Goal: Navigation & Orientation: Find specific page/section

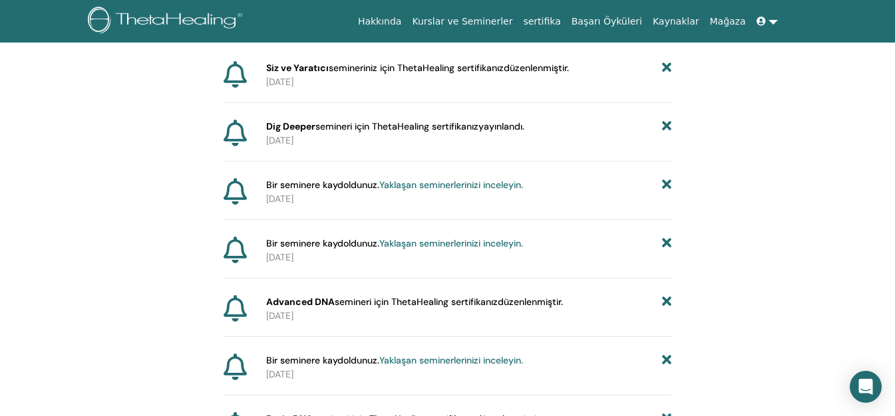
scroll to position [165, 0]
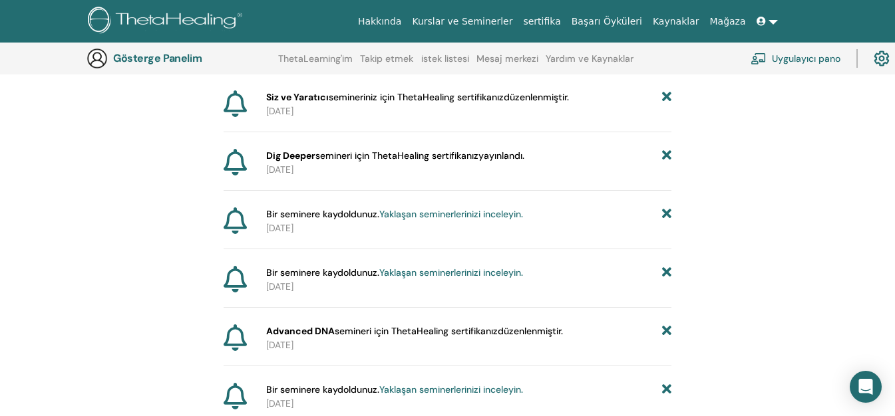
click at [462, 216] on font "Yaklaşan seminerlerinizi inceleyin." at bounding box center [451, 214] width 144 height 12
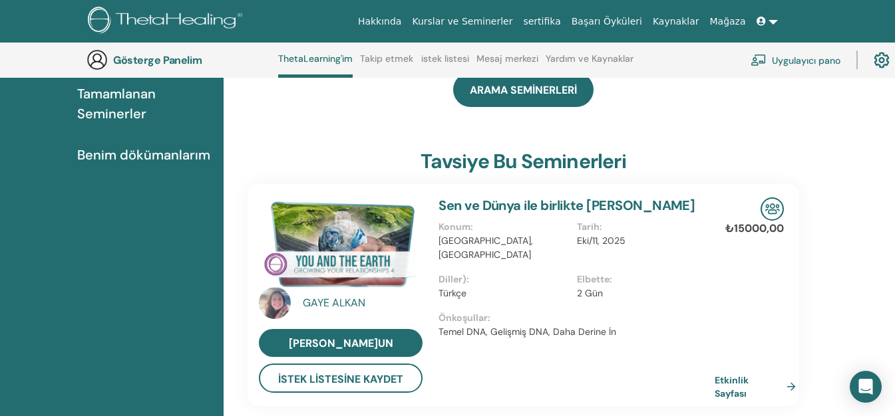
scroll to position [168, 0]
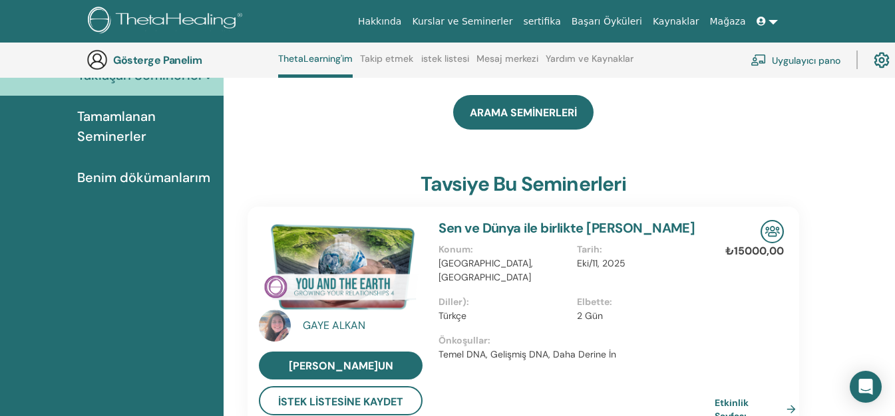
click at [770, 26] on link at bounding box center [767, 21] width 32 height 25
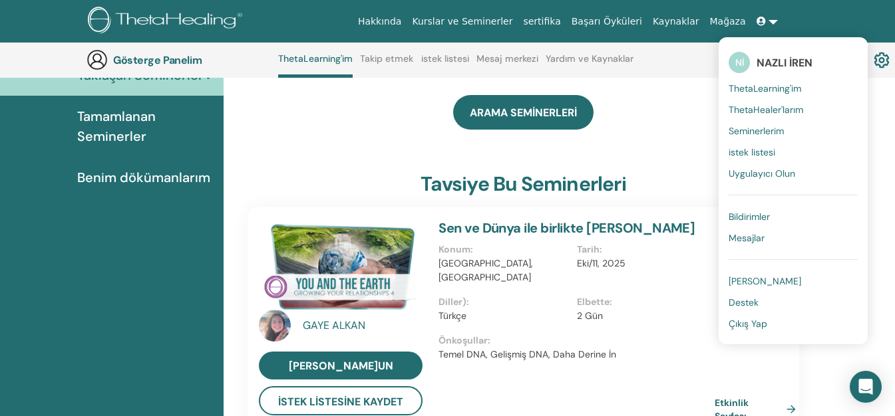
click at [697, 140] on div "ARAMA SEMİNERLERİ" at bounding box center [522, 112] width 551 height 67
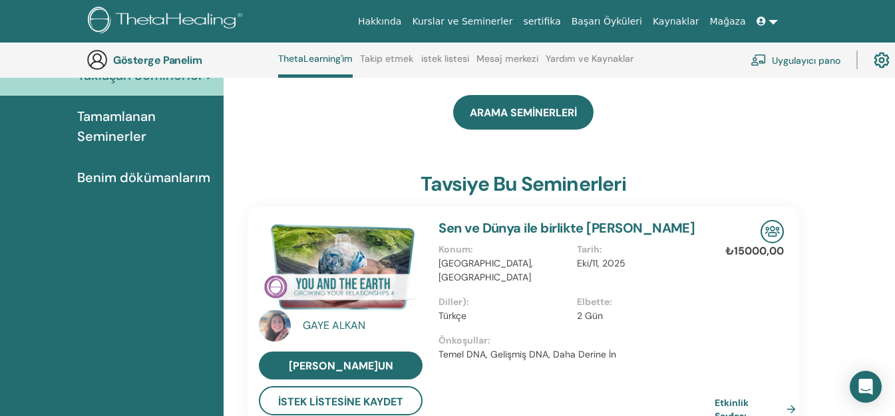
click at [770, 21] on link at bounding box center [767, 21] width 32 height 25
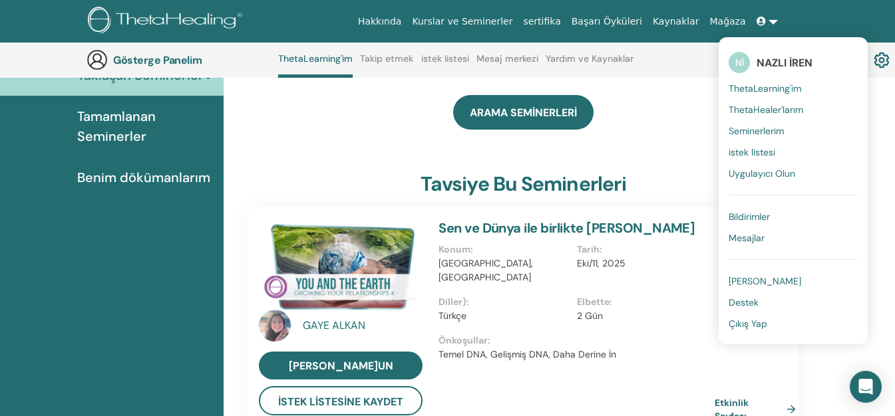
click at [765, 131] on font "Seminerlerim" at bounding box center [755, 131] width 55 height 12
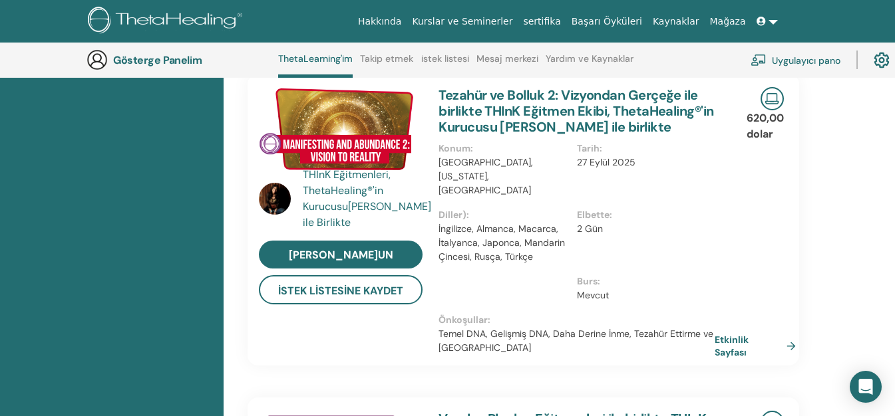
scroll to position [168, 0]
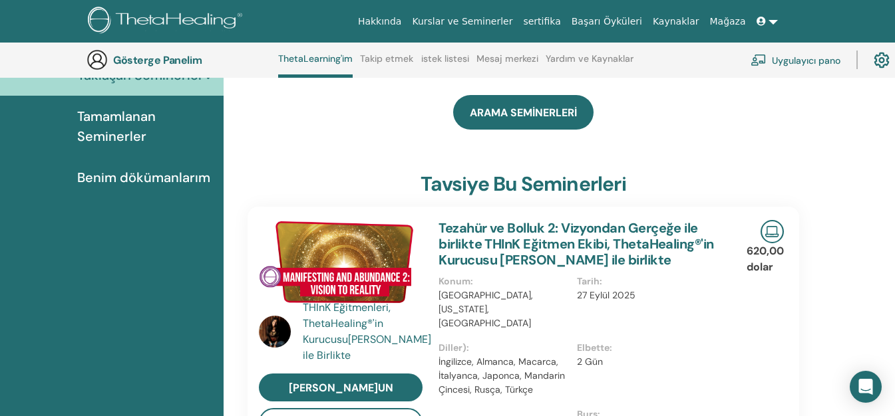
click at [98, 135] on font "Tamamlanan Seminerler" at bounding box center [116, 126] width 78 height 37
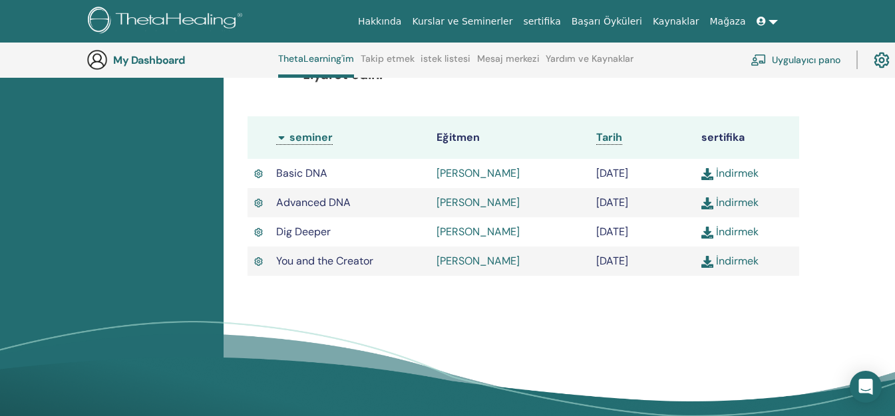
scroll to position [368, 0]
